Goal: Information Seeking & Learning: Compare options

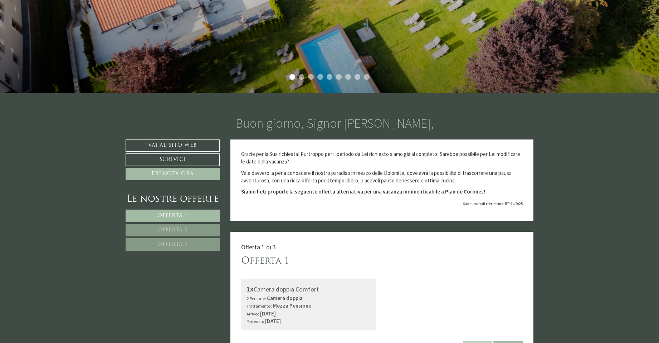
scroll to position [286, 0]
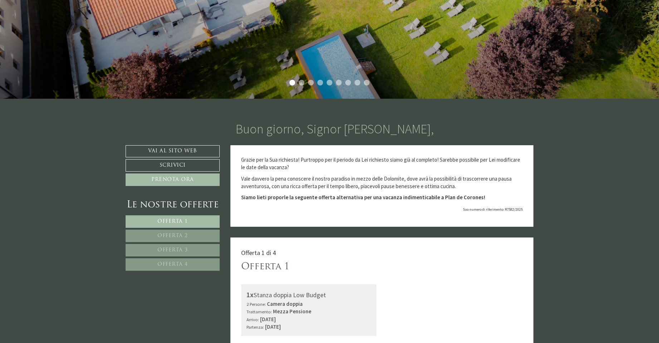
scroll to position [250, 0]
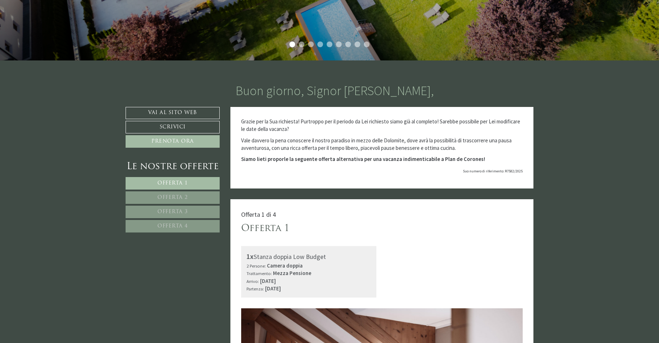
click at [177, 181] on span "Offerta 1" at bounding box center [172, 183] width 30 height 5
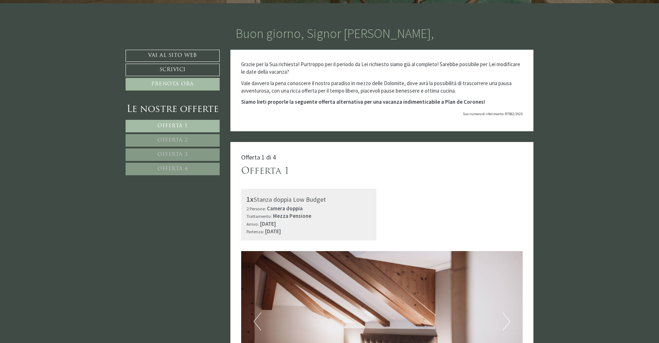
scroll to position [307, 0]
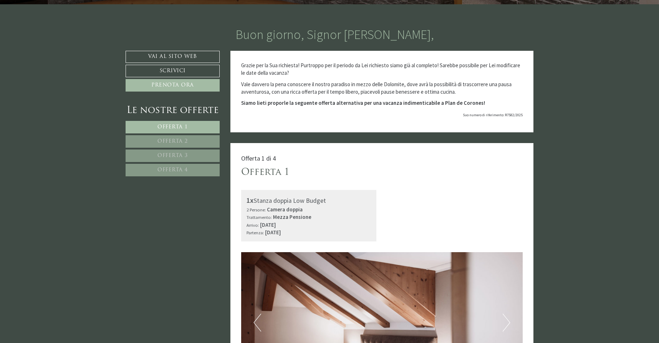
click at [163, 167] on link "Offerta 4" at bounding box center [173, 170] width 94 height 13
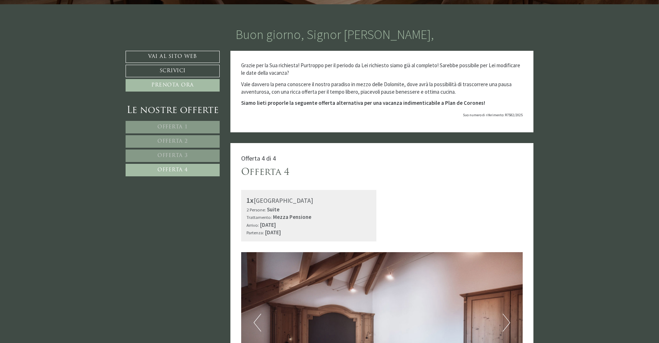
click at [166, 155] on span "Offerta 3" at bounding box center [172, 155] width 30 height 5
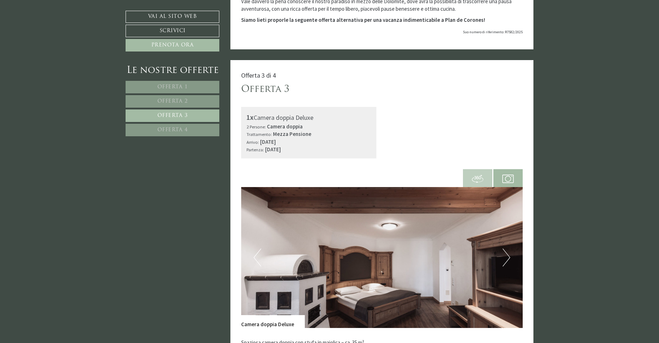
scroll to position [378, 0]
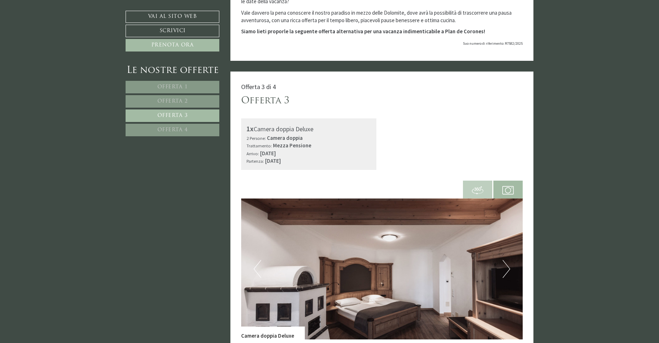
click at [183, 101] on span "Offerta 2" at bounding box center [172, 101] width 30 height 5
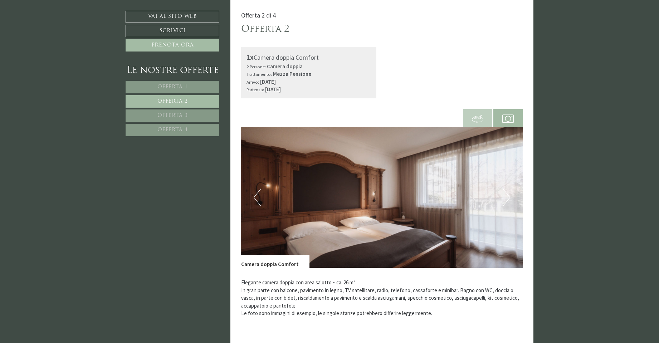
click at [176, 88] on span "Offerta 1" at bounding box center [172, 86] width 30 height 5
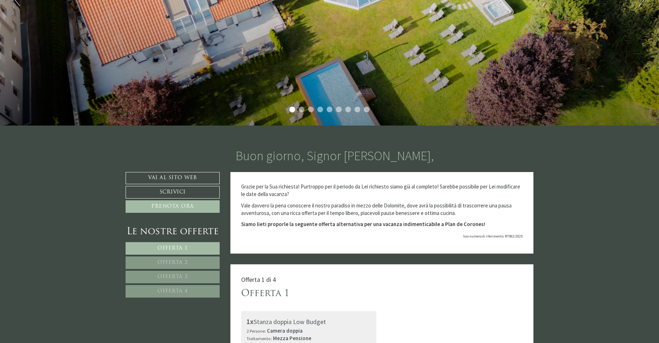
scroll to position [286, 0]
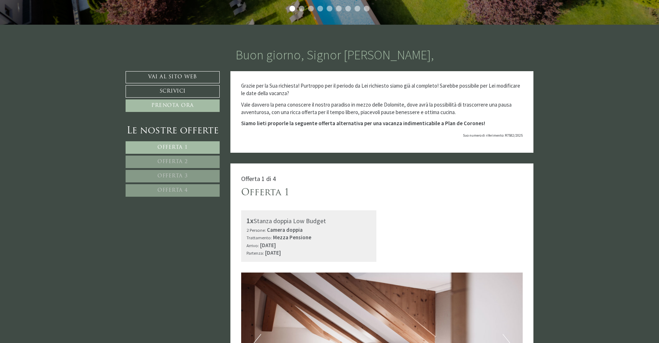
click at [200, 190] on link "Offerta 4" at bounding box center [173, 190] width 94 height 13
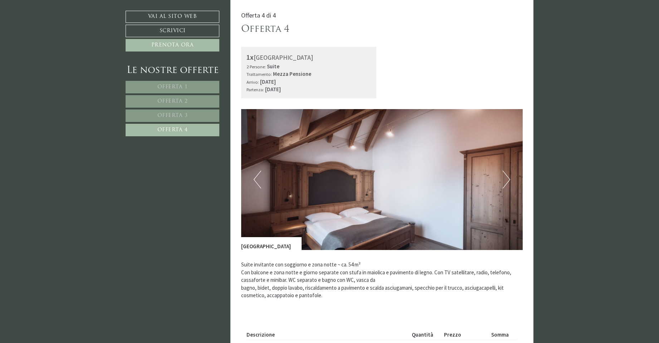
click at [172, 117] on span "Offerta 3" at bounding box center [172, 115] width 30 height 5
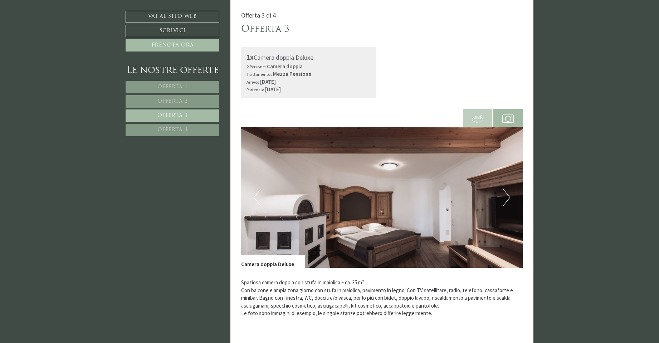
click at [172, 101] on span "Offerta 2" at bounding box center [172, 101] width 30 height 5
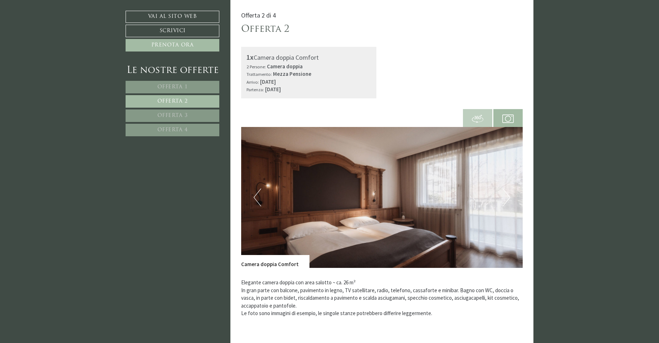
click at [171, 88] on span "Offerta 1" at bounding box center [172, 86] width 30 height 5
